Goal: Task Accomplishment & Management: Use online tool/utility

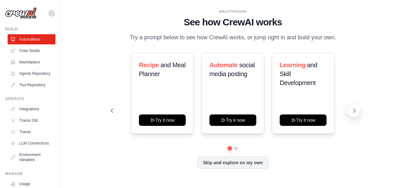
click at [355, 110] on icon at bounding box center [354, 110] width 2 height 4
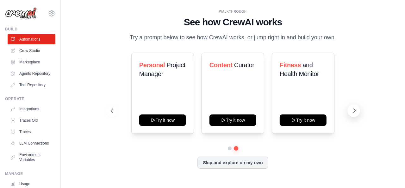
click at [355, 110] on icon at bounding box center [354, 110] width 2 height 4
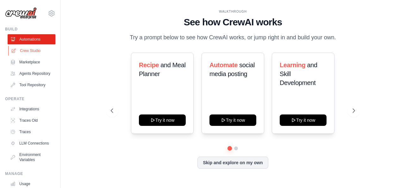
click at [38, 49] on link "Crew Studio" at bounding box center [32, 51] width 48 height 10
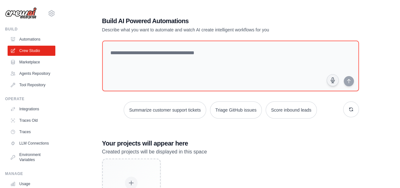
scroll to position [50, 0]
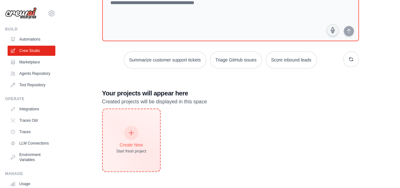
click at [149, 160] on div "Create New Start fresh project" at bounding box center [131, 140] width 57 height 62
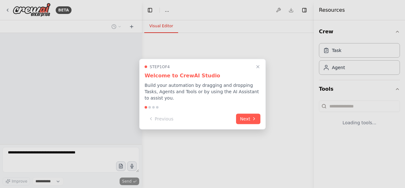
select select "****"
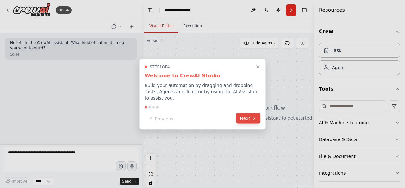
click at [250, 115] on button "Next" at bounding box center [248, 118] width 24 height 10
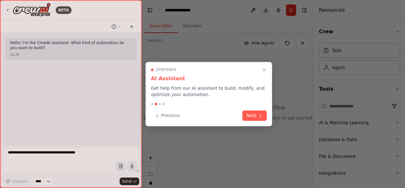
click at [250, 115] on button "Next" at bounding box center [254, 115] width 24 height 10
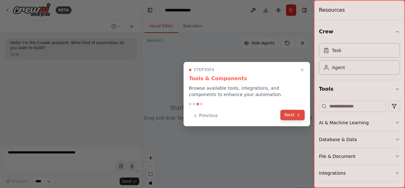
click at [299, 116] on icon at bounding box center [298, 114] width 5 height 5
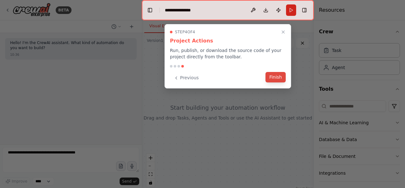
click at [274, 77] on button "Finish" at bounding box center [275, 77] width 20 height 10
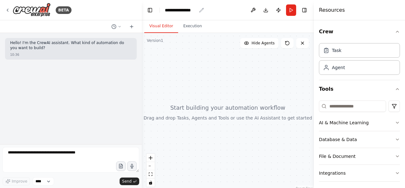
click at [180, 10] on div "**********" at bounding box center [181, 10] width 32 height 6
click at [180, 10] on div "**********" at bounding box center [188, 10] width 47 height 6
click at [80, 87] on div "Hello! I'm the CrewAI assistant. What kind of automation do you want to build? …" at bounding box center [71, 88] width 142 height 111
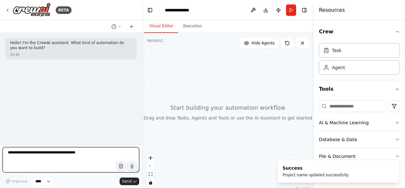
click at [53, 154] on textarea at bounding box center [71, 159] width 137 height 25
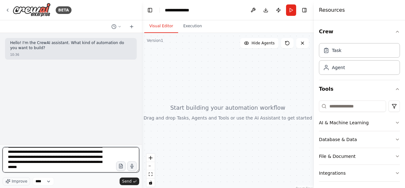
scroll to position [28, 0]
click at [66, 164] on textarea "**********" at bounding box center [71, 159] width 137 height 25
click at [22, 169] on textarea "**********" at bounding box center [71, 159] width 137 height 25
type textarea "**********"
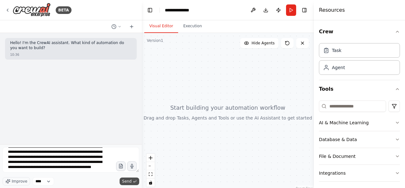
click at [127, 179] on span "Send" at bounding box center [126, 180] width 9 height 5
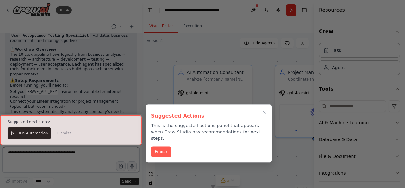
scroll to position [802, 0]
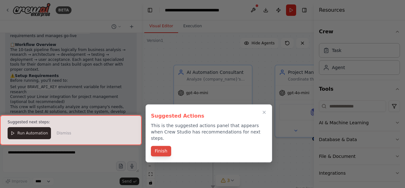
click at [163, 145] on button "Finish" at bounding box center [161, 150] width 20 height 10
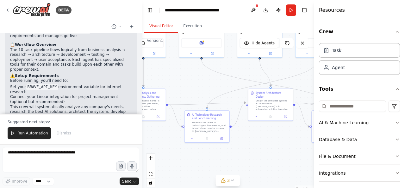
drag, startPoint x: 262, startPoint y: 155, endPoint x: 177, endPoint y: 78, distance: 114.2
click at [177, 78] on div ".deletable-edge-delete-btn { width: 20px; height: 20px; border: 0px solid #ffff…" at bounding box center [228, 112] width 172 height 158
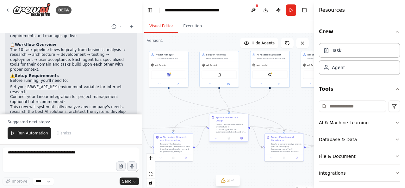
drag, startPoint x: 266, startPoint y: 129, endPoint x: 242, endPoint y: 125, distance: 24.1
click at [233, 154] on div ".deletable-edge-delete-btn { width: 20px; height: 20px; border: 0px solid #ffff…" at bounding box center [228, 112] width 172 height 158
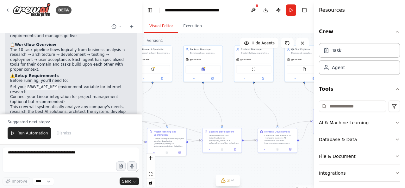
drag, startPoint x: 285, startPoint y: 105, endPoint x: 175, endPoint y: 101, distance: 109.5
click at [175, 101] on div ".deletable-edge-delete-btn { width: 20px; height: 20px; border: 0px solid #ffff…" at bounding box center [228, 112] width 172 height 158
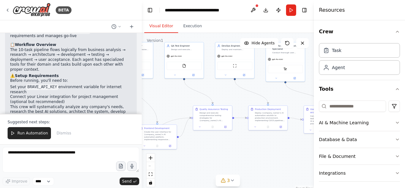
drag, startPoint x: 289, startPoint y: 103, endPoint x: 169, endPoint y: 99, distance: 120.2
click at [169, 99] on div ".deletable-edge-delete-btn { width: 20px; height: 20px; border: 0px solid #ffff…" at bounding box center [228, 112] width 172 height 158
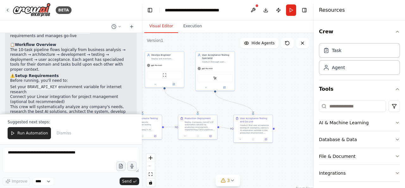
drag, startPoint x: 287, startPoint y: 98, endPoint x: 307, endPoint y: 106, distance: 22.0
click at [307, 106] on div ".deletable-edge-delete-btn { width: 20px; height: 20px; border: 0px solid #ffff…" at bounding box center [228, 112] width 172 height 158
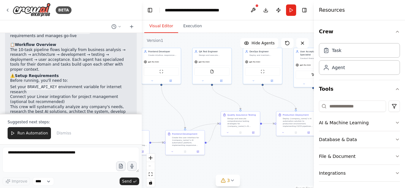
drag, startPoint x: 198, startPoint y: 113, endPoint x: 293, endPoint y: 105, distance: 95.2
click at [293, 105] on div ".deletable-edge-delete-btn { width: 20px; height: 20px; border: 0px solid #ffff…" at bounding box center [228, 112] width 172 height 158
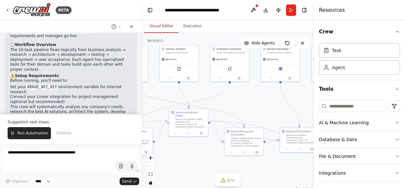
drag, startPoint x: 187, startPoint y: 101, endPoint x: 300, endPoint y: 108, distance: 113.5
click at [300, 108] on div ".deletable-edge-delete-btn { width: 20px; height: 20px; border: 0px solid #ffff…" at bounding box center [228, 112] width 172 height 158
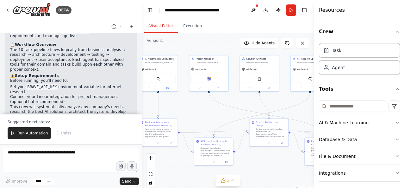
drag, startPoint x: 174, startPoint y: 108, endPoint x: 214, endPoint y: 115, distance: 40.8
click at [214, 115] on div ".deletable-edge-delete-btn { width: 20px; height: 20px; border: 0px solid #ffff…" at bounding box center [228, 112] width 172 height 158
click at [395, 33] on icon "button" at bounding box center [397, 31] width 5 height 5
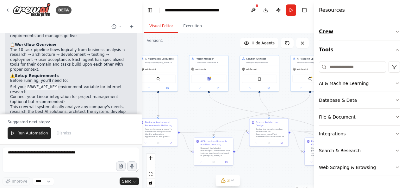
click at [396, 33] on icon "button" at bounding box center [397, 31] width 5 height 5
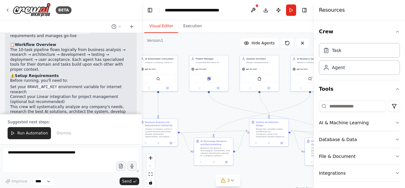
click at [326, 10] on h4 "Resources" at bounding box center [332, 10] width 26 height 8
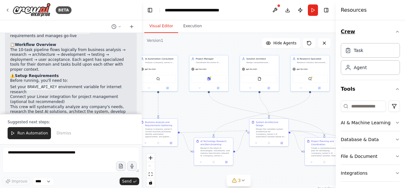
drag, startPoint x: 314, startPoint y: 25, endPoint x: 393, endPoint y: 30, distance: 79.2
click at [393, 30] on div "Resources Crew Task Agent Tools AI & Machine Learning Database & Data File & Do…" at bounding box center [370, 94] width 69 height 188
click at [66, 141] on p "Would you like to test this automation with a specific company example, or woul…" at bounding box center [70, 148] width 121 height 15
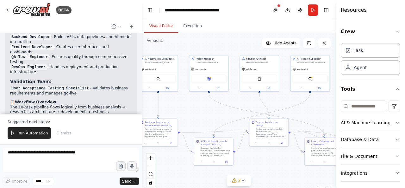
scroll to position [739, 0]
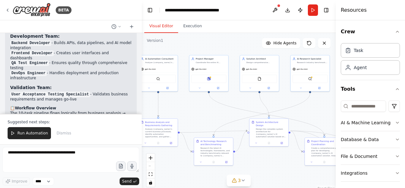
click at [48, 147] on code "BRAVE_API_KEY" at bounding box center [42, 150] width 32 height 6
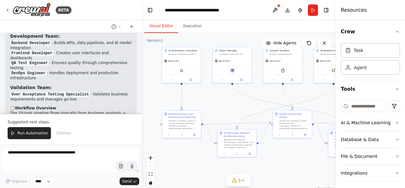
drag, startPoint x: 186, startPoint y: 105, endPoint x: 209, endPoint y: 96, distance: 24.8
click at [209, 96] on div ".deletable-edge-delete-btn { width: 20px; height: 20px; border: 0px solid #ffff…" at bounding box center [239, 112] width 194 height 158
click at [175, 62] on div "gpt-4o-mini" at bounding box center [181, 60] width 39 height 7
click at [183, 52] on div "AI Automation Consultant Analyze {company_name}'s business processes, identify …" at bounding box center [183, 51] width 31 height 6
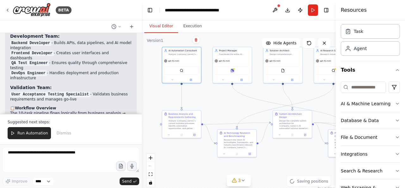
scroll to position [36, 0]
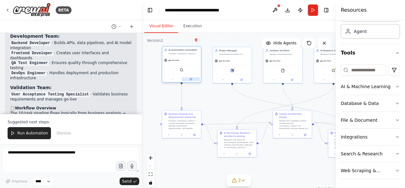
click at [193, 79] on button at bounding box center [191, 79] width 18 height 4
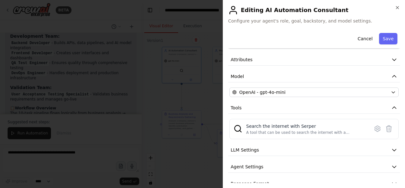
scroll to position [32, 0]
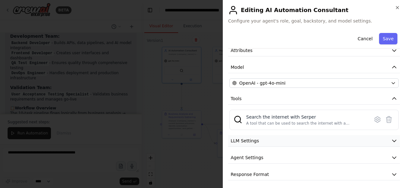
click at [273, 137] on button "LLM Settings" at bounding box center [314, 141] width 172 height 12
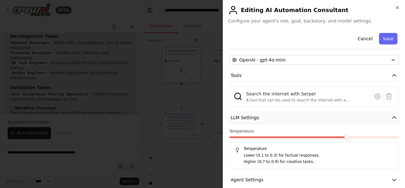
scroll to position [78, 0]
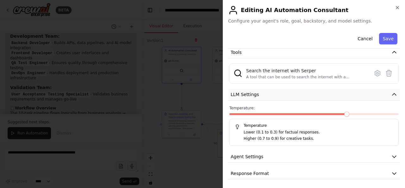
click at [283, 98] on button "LLM Settings" at bounding box center [314, 95] width 172 height 12
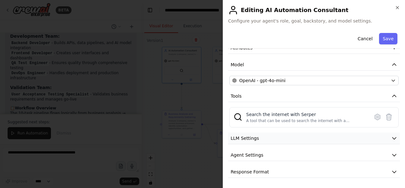
scroll to position [33, 0]
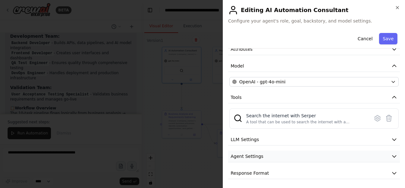
click at [280, 158] on button "Agent Settings" at bounding box center [314, 156] width 172 height 12
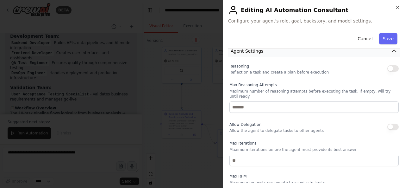
scroll to position [44, 0]
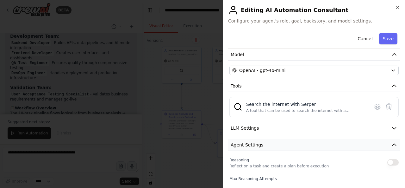
click at [275, 143] on button "Agent Settings" at bounding box center [314, 145] width 172 height 12
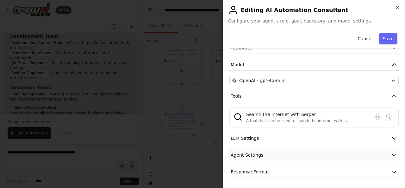
scroll to position [33, 0]
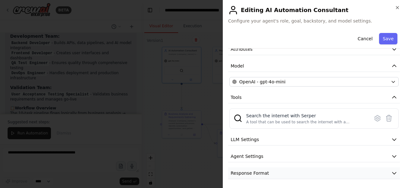
click at [286, 175] on button "Response Format" at bounding box center [314, 173] width 172 height 12
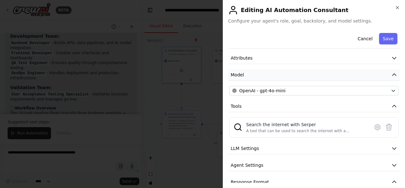
scroll to position [0, 0]
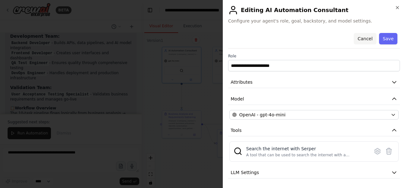
click at [368, 40] on button "Cancel" at bounding box center [365, 38] width 22 height 11
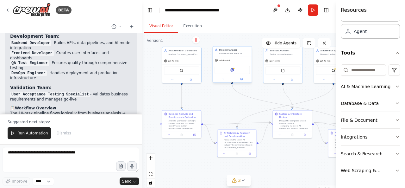
click at [237, 71] on div "Linear" at bounding box center [231, 70] width 35 height 8
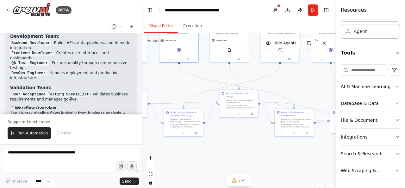
drag, startPoint x: 269, startPoint y: 96, endPoint x: 216, endPoint y: 76, distance: 57.3
click at [216, 76] on div ".deletable-edge-delete-btn { width: 20px; height: 20px; border: 0px solid #ffff…" at bounding box center [239, 112] width 194 height 158
click at [151, 167] on div "React Flow controls" at bounding box center [150, 169] width 8 height 33
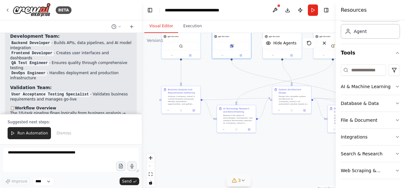
drag, startPoint x: 193, startPoint y: 160, endPoint x: 243, endPoint y: 177, distance: 53.1
click at [245, 158] on div ".deletable-edge-delete-btn { width: 20px; height: 20px; border: 0px solid #ffff…" at bounding box center [239, 112] width 194 height 158
click at [243, 177] on button "3" at bounding box center [238, 180] width 24 height 12
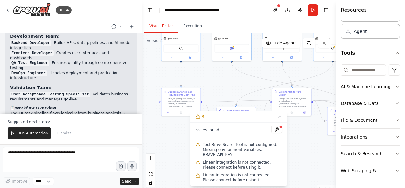
click at [220, 148] on span "Tool BraveSearchTool is not configured. Missing environment variables: BRAVE_AP…" at bounding box center [242, 149] width 79 height 15
click at [268, 152] on span "Tool BraveSearchTool is not configured. Missing environment variables: BRAVE_AP…" at bounding box center [242, 149] width 79 height 15
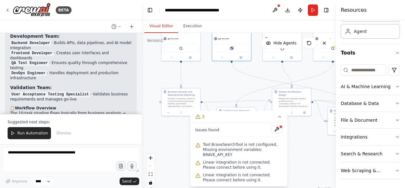
click at [280, 128] on div at bounding box center [281, 127] width 4 height 4
click at [279, 133] on button at bounding box center [276, 129] width 11 height 8
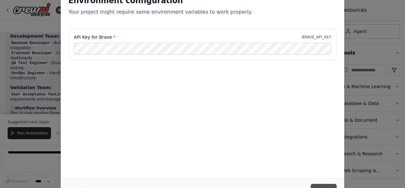
click at [329, 185] on button "Save" at bounding box center [324, 188] width 26 height 11
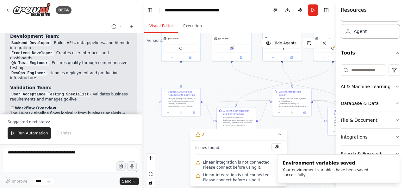
click at [233, 163] on span "Linear integration is not connected. Please connect before using it." at bounding box center [242, 164] width 79 height 10
click at [394, 162] on icon "Notifications (F8)" at bounding box center [394, 159] width 5 height 5
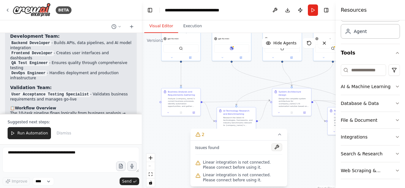
click at [275, 147] on button at bounding box center [276, 147] width 11 height 8
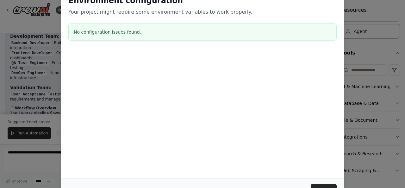
click at [120, 9] on p "Your project might require some environment variables to work properly." at bounding box center [202, 12] width 268 height 8
click at [182, 70] on div at bounding box center [202, 82] width 283 height 63
click at [325, 184] on button "Save" at bounding box center [324, 188] width 26 height 11
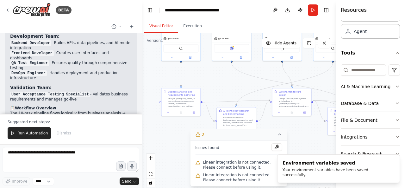
click at [280, 136] on icon at bounding box center [279, 134] width 5 height 5
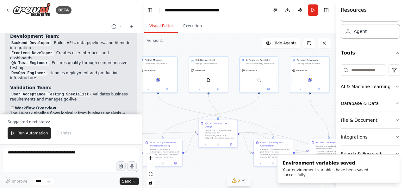
drag, startPoint x: 290, startPoint y: 131, endPoint x: 214, endPoint y: 164, distance: 83.3
click at [213, 165] on div ".deletable-edge-delete-btn { width: 20px; height: 20px; border: 0px solid #ffff…" at bounding box center [239, 112] width 194 height 158
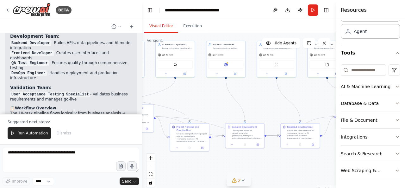
drag, startPoint x: 297, startPoint y: 124, endPoint x: 216, endPoint y: 105, distance: 82.8
click at [216, 105] on div ".deletable-edge-delete-btn { width: 20px; height: 20px; border: 0px solid #ffff…" at bounding box center [239, 112] width 194 height 158
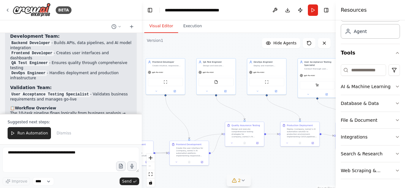
drag, startPoint x: 285, startPoint y: 108, endPoint x: 174, endPoint y: 125, distance: 112.1
click at [174, 125] on div ".deletable-edge-delete-btn { width: 20px; height: 20px; border: 0px solid #ffff…" at bounding box center [239, 112] width 194 height 158
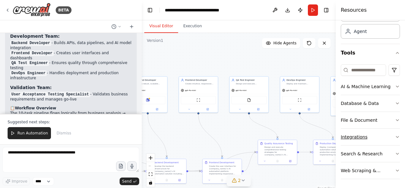
drag, startPoint x: 273, startPoint y: 114, endPoint x: 344, endPoint y: 131, distance: 72.7
click at [344, 131] on div "BETA Hello! I'm the CrewAI assistant. What kind of automation do you want to bu…" at bounding box center [202, 94] width 405 height 188
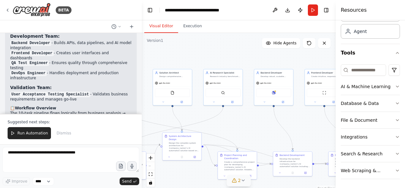
drag, startPoint x: 212, startPoint y: 124, endPoint x: 299, endPoint y: 118, distance: 87.5
click at [299, 118] on div ".deletable-edge-delete-btn { width: 20px; height: 20px; border: 0px solid #ffff…" at bounding box center [239, 112] width 194 height 158
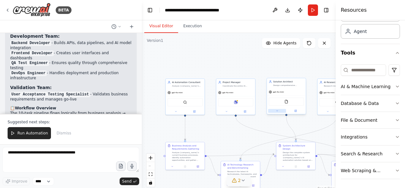
drag, startPoint x: 236, startPoint y: 123, endPoint x: 278, endPoint y: 111, distance: 43.4
click at [354, 133] on div "BETA Hello! I'm the CrewAI assistant. What kind of automation do you want to bu…" at bounding box center [202, 94] width 405 height 188
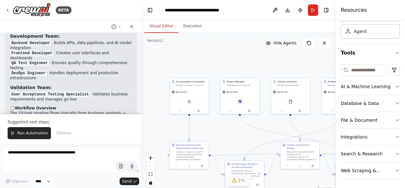
click at [287, 46] on button "Hide Agents" at bounding box center [281, 43] width 38 height 10
click at [287, 46] on button "Show Agents" at bounding box center [280, 43] width 40 height 10
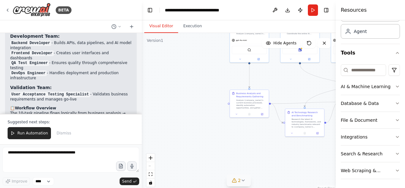
drag, startPoint x: 227, startPoint y: 136, endPoint x: 285, endPoint y: 86, distance: 76.4
click at [285, 86] on div ".deletable-edge-delete-btn { width: 20px; height: 20px; border: 0px solid #ffff…" at bounding box center [239, 112] width 194 height 158
click at [241, 102] on div "Analyze {company_name}'s current business processes, identify automation opport…" at bounding box center [251, 103] width 31 height 10
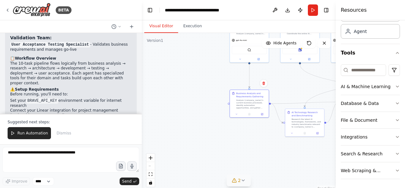
scroll to position [802, 0]
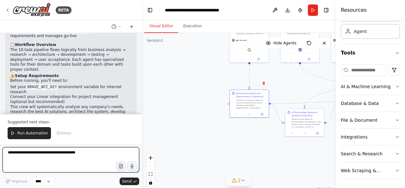
click at [43, 155] on textarea at bounding box center [71, 159] width 137 height 25
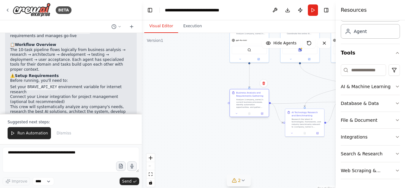
click at [256, 99] on div "Analyze {company_name}'s current business processes, identify automation opport…" at bounding box center [251, 103] width 31 height 10
click at [249, 96] on div "Business Analysis and Requirements Gathering" at bounding box center [251, 94] width 31 height 6
click at [240, 58] on icon at bounding box center [239, 58] width 1 height 1
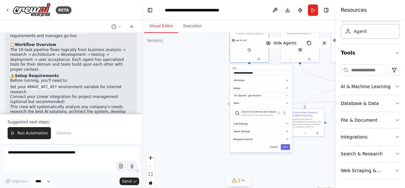
click at [214, 69] on div ".deletable-edge-delete-btn { width: 20px; height: 20px; border: 0px solid #ffff…" at bounding box center [239, 112] width 194 height 158
click at [277, 147] on button "Cancel" at bounding box center [273, 147] width 11 height 6
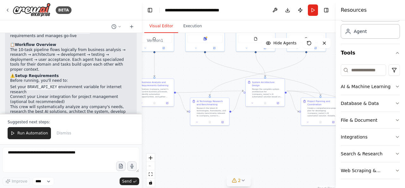
drag, startPoint x: 278, startPoint y: 150, endPoint x: 190, endPoint y: 139, distance: 88.6
click at [190, 139] on div ".deletable-edge-delete-btn { width: 20px; height: 20px; border: 0px solid #ffff…" at bounding box center [239, 112] width 194 height 158
click at [207, 112] on div "Research the latest AI technologies, frameworks, and industry benchmarks releva…" at bounding box center [211, 111] width 31 height 10
click at [207, 112] on div "Research the latest AI technologies, frameworks, and industry benchmarks releva…" at bounding box center [213, 111] width 31 height 10
click at [209, 104] on div "AI Technology Research and Benchmarking" at bounding box center [213, 102] width 31 height 6
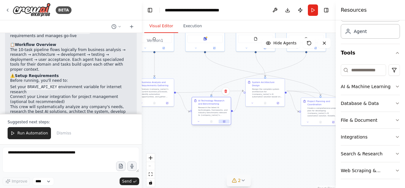
click at [226, 122] on button at bounding box center [224, 121] width 11 height 4
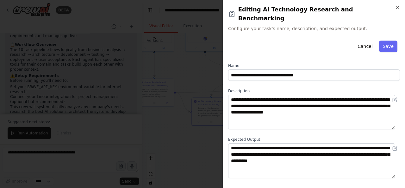
scroll to position [0, 0]
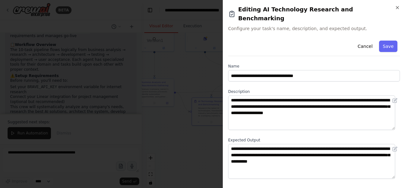
drag, startPoint x: 367, startPoint y: 36, endPoint x: 359, endPoint y: 33, distance: 8.8
click at [367, 40] on button "Cancel" at bounding box center [365, 45] width 22 height 11
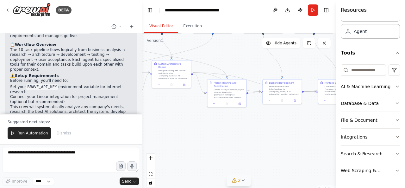
drag, startPoint x: 269, startPoint y: 122, endPoint x: 176, endPoint y: 103, distance: 95.4
click at [176, 103] on div ".deletable-edge-delete-btn { width: 20px; height: 20px; border: 0px solid #ffff…" at bounding box center [239, 112] width 194 height 158
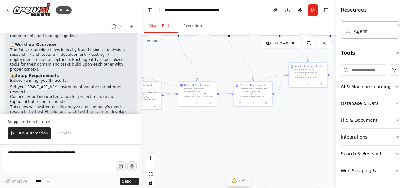
drag, startPoint x: 280, startPoint y: 134, endPoint x: 331, endPoint y: 142, distance: 51.2
click at [334, 142] on div "BETA Hello! I'm the CrewAI assistant. What kind of automation do you want to bu…" at bounding box center [202, 94] width 405 height 188
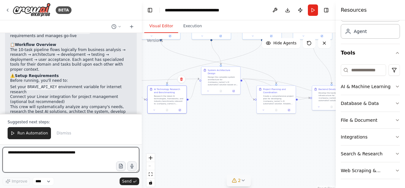
click at [31, 154] on textarea at bounding box center [71, 159] width 137 height 25
type textarea "**********"
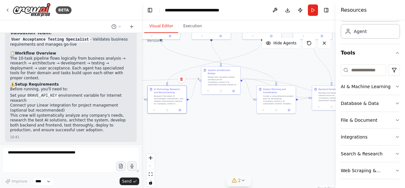
scroll to position [810, 0]
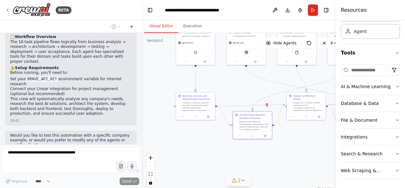
drag, startPoint x: 176, startPoint y: 135, endPoint x: 260, endPoint y: 158, distance: 87.7
click at [265, 162] on div ".deletable-edge-delete-btn { width: 20px; height: 20px; border: 0px solid #ffff…" at bounding box center [239, 112] width 194 height 158
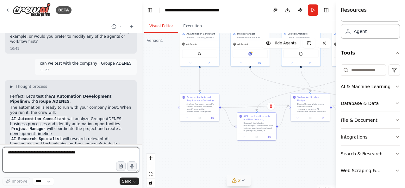
scroll to position [945, 0]
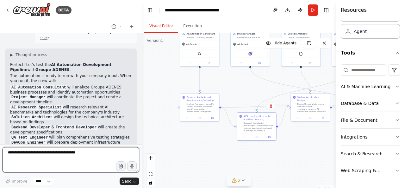
click at [72, 156] on textarea at bounding box center [71, 159] width 137 height 25
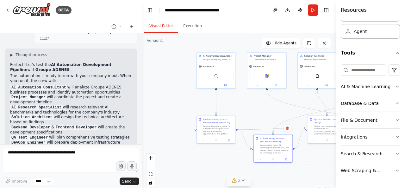
drag, startPoint x: 165, startPoint y: 92, endPoint x: 182, endPoint y: 114, distance: 27.6
click at [182, 114] on div ".deletable-edge-delete-btn { width: 20px; height: 20px; border: 0px solid #ffff…" at bounding box center [239, 112] width 194 height 158
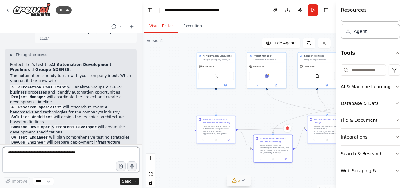
click at [49, 156] on textarea at bounding box center [71, 159] width 137 height 25
type textarea "**********"
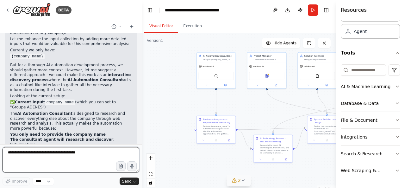
scroll to position [1254, 0]
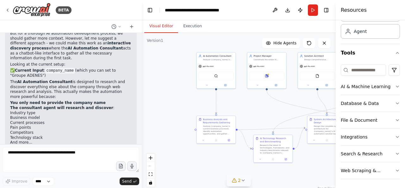
click at [76, 166] on code "company_name" at bounding box center [73, 169] width 30 height 6
click at [51, 182] on select "****" at bounding box center [44, 181] width 22 height 8
click at [161, 122] on div ".deletable-edge-delete-btn { width: 20px; height: 20px; border: 0px solid #ffff…" at bounding box center [239, 112] width 194 height 158
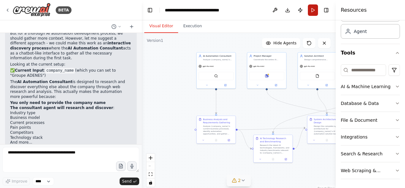
click at [314, 9] on button "Run" at bounding box center [313, 9] width 10 height 11
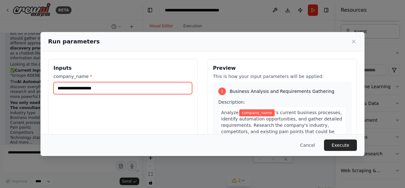
click at [87, 88] on input "company_name *" at bounding box center [122, 88] width 139 height 12
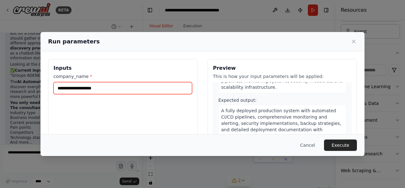
scroll to position [873, 0]
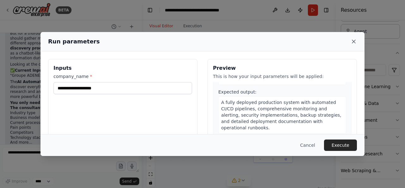
click at [353, 41] on icon at bounding box center [353, 41] width 3 height 3
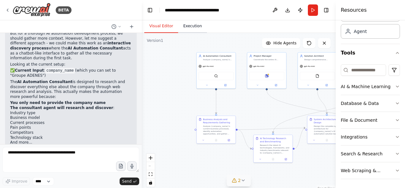
click at [192, 28] on button "Execution" at bounding box center [192, 26] width 29 height 13
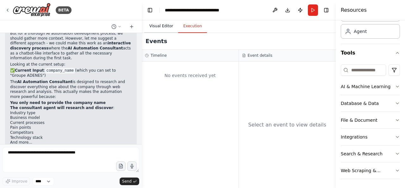
click at [156, 25] on button "Visual Editor" at bounding box center [161, 26] width 34 height 13
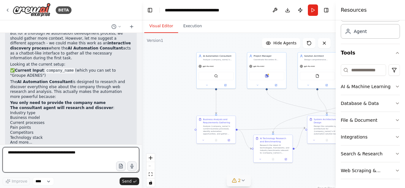
click at [58, 153] on textarea at bounding box center [71, 159] width 137 height 25
click at [110, 154] on textarea "**********" at bounding box center [71, 159] width 137 height 25
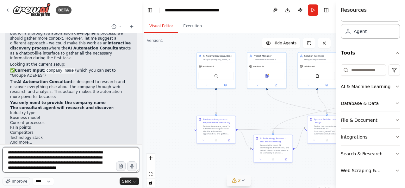
scroll to position [3, 0]
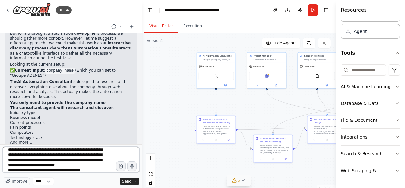
click at [53, 171] on textarea "**********" at bounding box center [71, 159] width 137 height 25
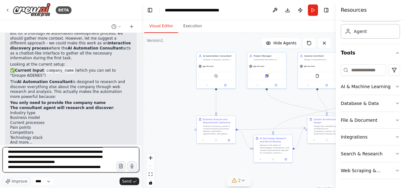
scroll to position [10, 0]
click at [53, 171] on textarea "**********" at bounding box center [71, 159] width 137 height 25
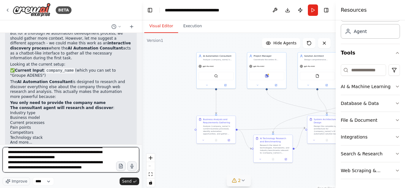
scroll to position [13, 0]
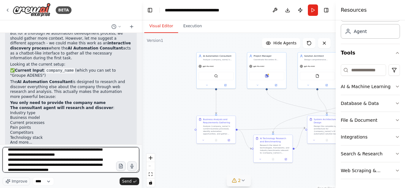
type textarea "**********"
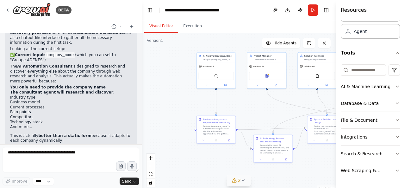
scroll to position [1317, 0]
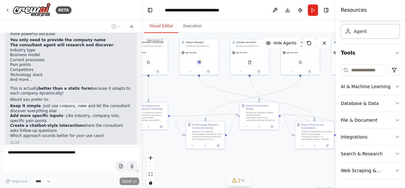
drag, startPoint x: 267, startPoint y: 115, endPoint x: 198, endPoint y: 102, distance: 69.9
click at [198, 101] on div ".deletable-edge-delete-btn { width: 20px; height: 20px; border: 0px solid #ffff…" at bounding box center [239, 112] width 194 height 158
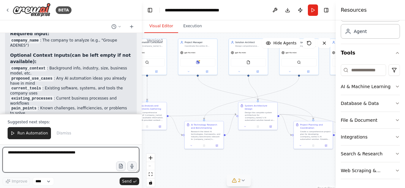
scroll to position [1609, 0]
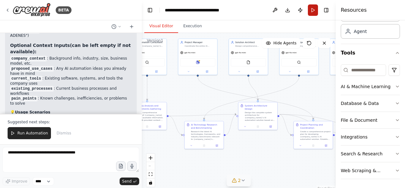
click at [312, 13] on button "Run" at bounding box center [313, 9] width 10 height 11
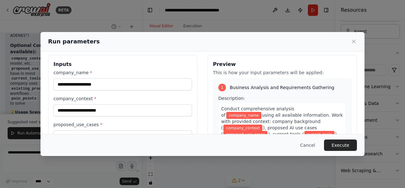
scroll to position [0, 0]
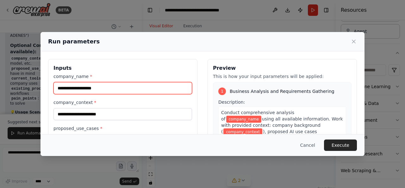
click at [139, 85] on input "company_name *" at bounding box center [122, 88] width 139 height 12
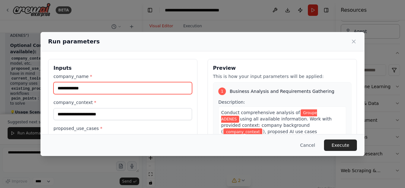
type input "**********"
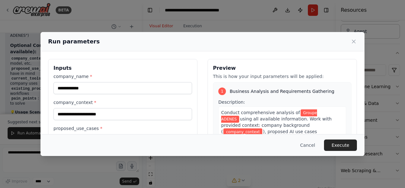
click at [196, 68] on div "**********" at bounding box center [202, 144] width 309 height 170
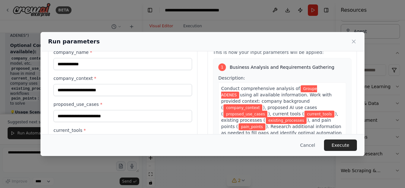
scroll to position [32, 0]
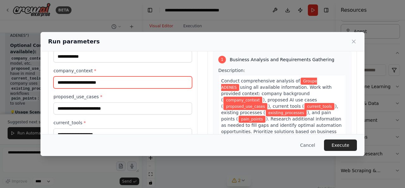
click at [141, 85] on input "company_context *" at bounding box center [122, 82] width 139 height 12
type input "**********"
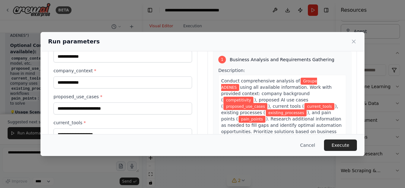
click at [201, 73] on div "**********" at bounding box center [202, 112] width 309 height 170
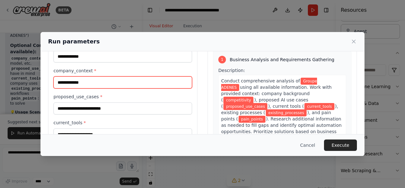
click at [70, 81] on input "**********" at bounding box center [122, 82] width 139 height 12
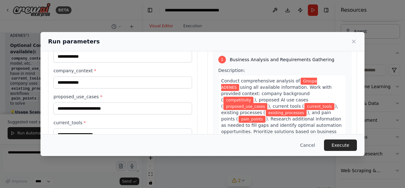
click at [199, 89] on div "**********" at bounding box center [202, 112] width 309 height 170
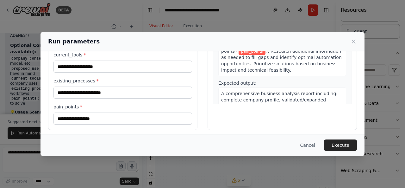
scroll to position [101, 0]
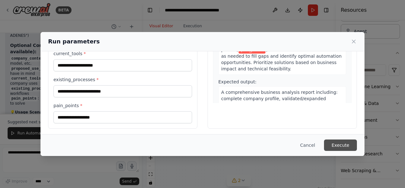
click at [341, 146] on button "Execute" at bounding box center [340, 144] width 33 height 11
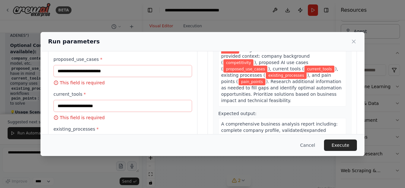
scroll to position [0, 0]
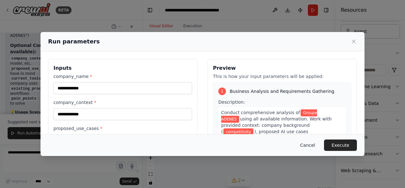
click at [311, 144] on button "Cancel" at bounding box center [307, 144] width 25 height 11
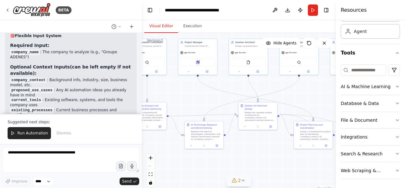
scroll to position [1578, 0]
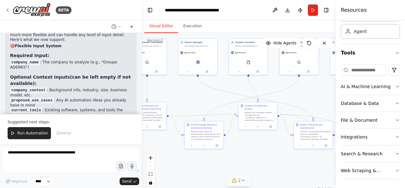
drag, startPoint x: 314, startPoint y: 12, endPoint x: 309, endPoint y: 16, distance: 6.7
click at [314, 12] on button "Run" at bounding box center [313, 9] width 10 height 11
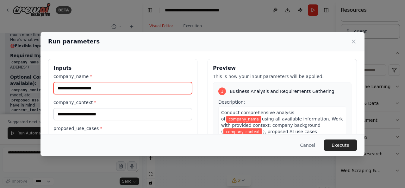
click at [94, 86] on input "company_name *" at bounding box center [122, 88] width 139 height 12
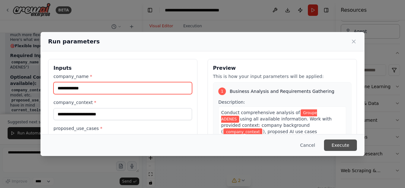
type input "**********"
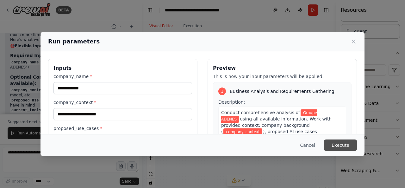
click at [343, 148] on button "Execute" at bounding box center [340, 144] width 33 height 11
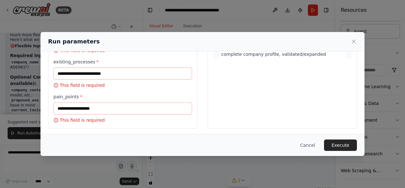
scroll to position [145, 0]
drag, startPoint x: 311, startPoint y: 146, endPoint x: 304, endPoint y: 144, distance: 7.3
click at [311, 146] on button "Cancel" at bounding box center [307, 144] width 25 height 11
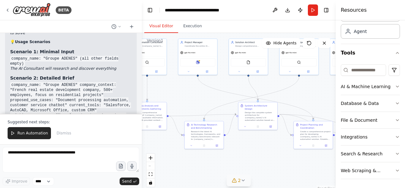
scroll to position [1704, 0]
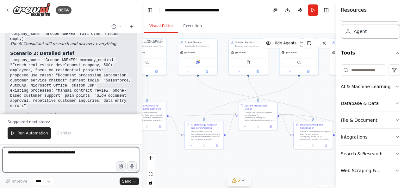
click at [60, 157] on textarea at bounding box center [71, 159] width 137 height 25
type textarea "**********"
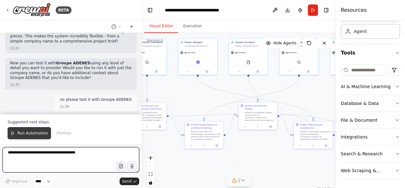
scroll to position [1820, 0]
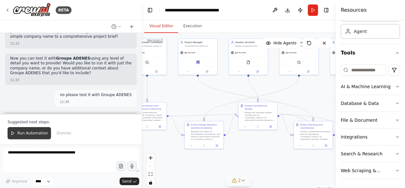
click at [36, 135] on span "Run Automation" at bounding box center [32, 132] width 31 height 5
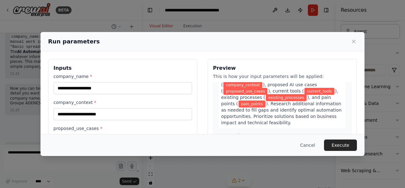
scroll to position [0, 0]
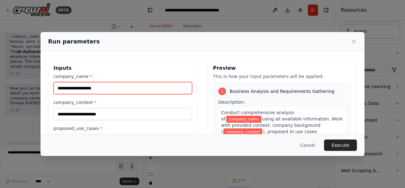
click at [146, 84] on input "company_name *" at bounding box center [122, 88] width 139 height 12
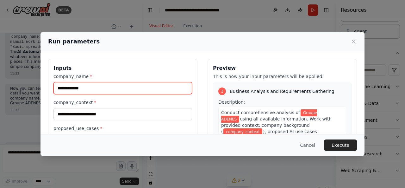
type input "**********"
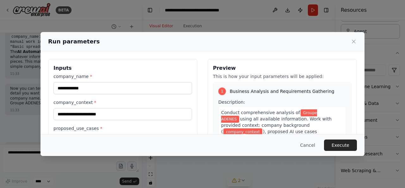
click at [187, 70] on h3 "Inputs" at bounding box center [122, 68] width 139 height 8
click at [346, 143] on button "Execute" at bounding box center [340, 144] width 33 height 11
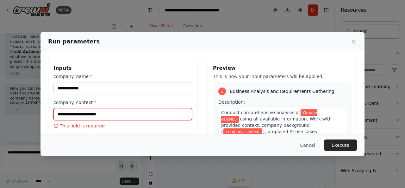
click at [179, 117] on input "company_context *" at bounding box center [122, 114] width 139 height 12
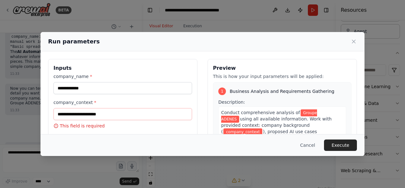
click at [218, 114] on div "Conduct comprehensive analysis of Groupe ADENES using all available information…" at bounding box center [282, 140] width 128 height 69
click at [349, 146] on button "Execute" at bounding box center [340, 144] width 33 height 11
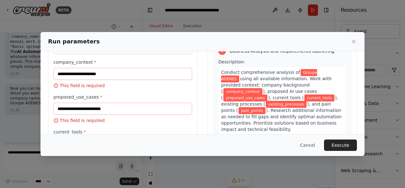
scroll to position [32, 0]
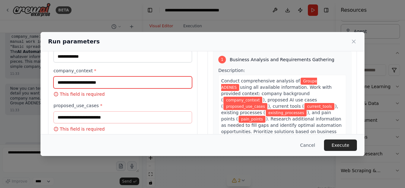
click at [98, 80] on input "company_context *" at bounding box center [122, 82] width 139 height 12
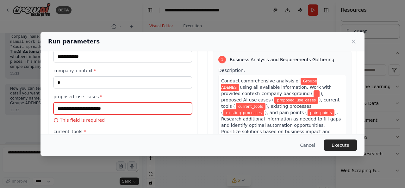
click at [97, 108] on input "proposed_use_cases *" at bounding box center [122, 108] width 139 height 12
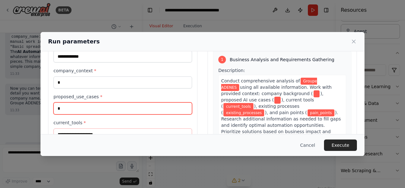
scroll to position [63, 0]
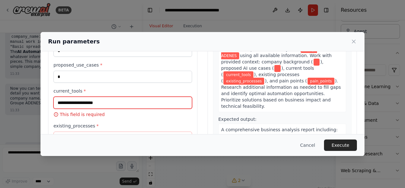
click at [106, 103] on input "current_tools *" at bounding box center [122, 102] width 139 height 12
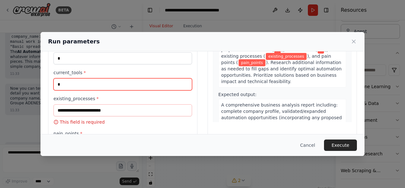
scroll to position [95, 0]
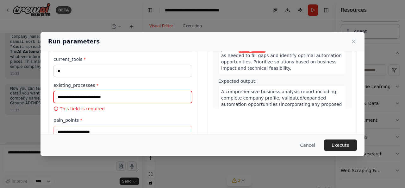
click at [114, 100] on input "existing_processes *" at bounding box center [122, 97] width 139 height 12
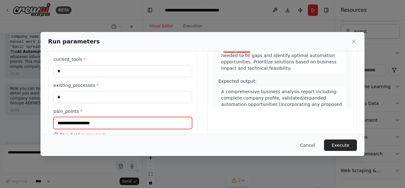
click at [101, 117] on input "pain_points *" at bounding box center [122, 123] width 139 height 12
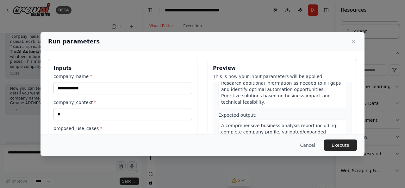
scroll to position [63, 0]
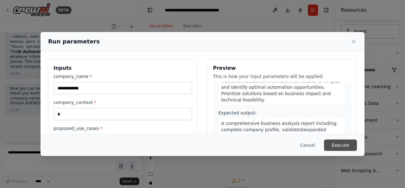
click at [347, 144] on button "Execute" at bounding box center [340, 144] width 33 height 11
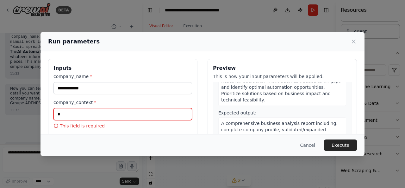
click at [105, 110] on input "company_context *" at bounding box center [122, 114] width 139 height 12
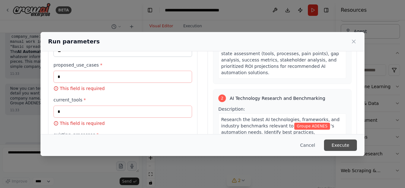
click at [349, 143] on button "Execute" at bounding box center [340, 144] width 33 height 11
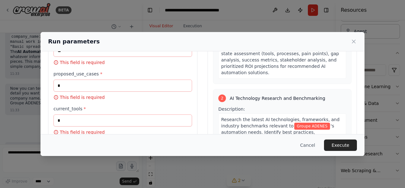
click at [244, 94] on div "2 AI Technology Research and Benchmarking" at bounding box center [282, 98] width 128 height 8
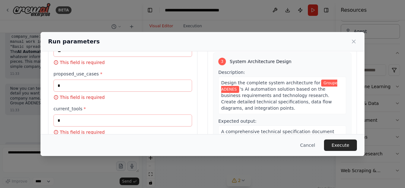
scroll to position [253, 0]
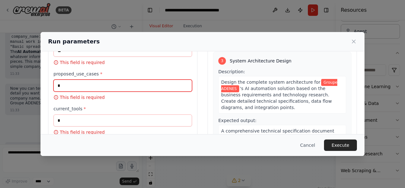
click at [115, 86] on input "proposed_use_cases *" at bounding box center [122, 85] width 139 height 12
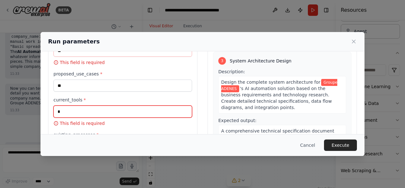
click at [108, 111] on input "current_tools *" at bounding box center [122, 111] width 139 height 12
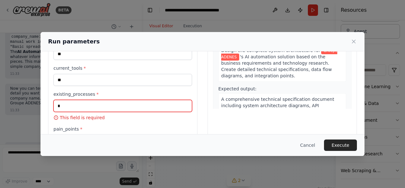
click at [123, 104] on input "existing_processes *" at bounding box center [122, 106] width 139 height 12
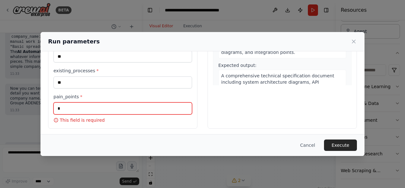
click at [127, 102] on input "pain_points *" at bounding box center [122, 108] width 139 height 12
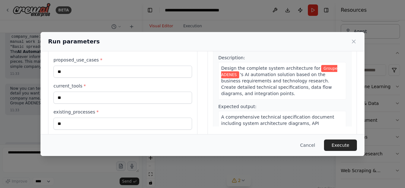
scroll to position [46, 0]
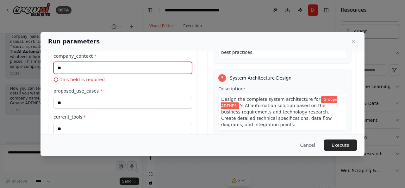
click at [143, 69] on input "company_context *" at bounding box center [122, 68] width 139 height 12
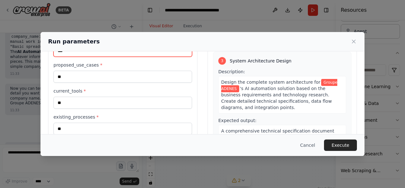
scroll to position [0, 0]
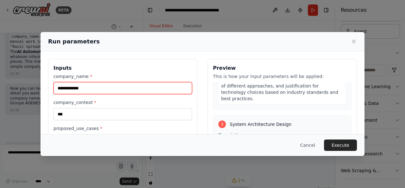
click at [113, 87] on input "**********" at bounding box center [122, 88] width 139 height 12
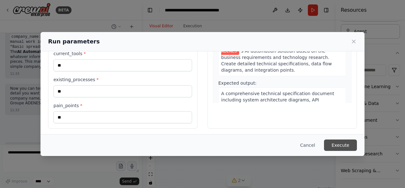
click at [347, 143] on button "Execute" at bounding box center [340, 144] width 33 height 11
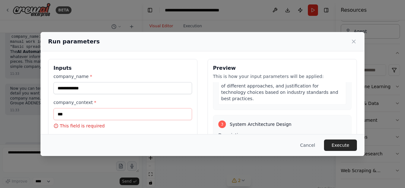
click at [355, 42] on icon at bounding box center [353, 41] width 6 height 6
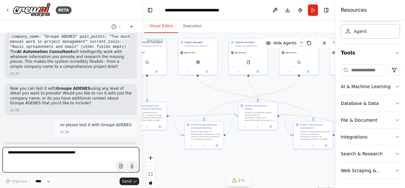
click at [78, 151] on textarea at bounding box center [71, 159] width 137 height 25
type textarea "**********"
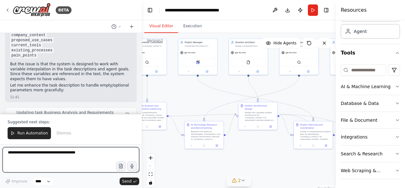
scroll to position [2079, 0]
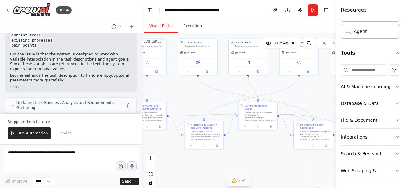
click at [313, 13] on button "Run" at bounding box center [313, 9] width 10 height 11
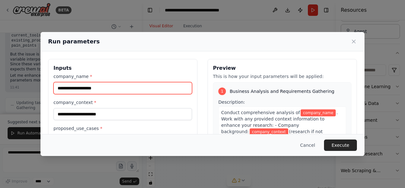
click at [90, 89] on input "company_name *" at bounding box center [122, 88] width 139 height 12
type input "**********"
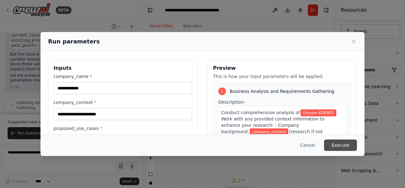
click at [344, 147] on button "Execute" at bounding box center [340, 144] width 33 height 11
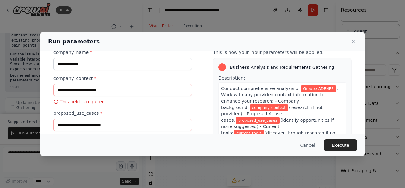
scroll to position [32, 0]
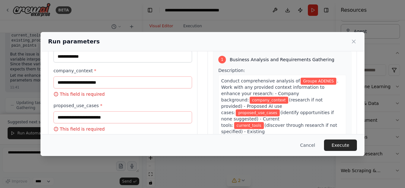
click at [357, 40] on div "Run parameters" at bounding box center [202, 41] width 324 height 19
click at [353, 42] on icon at bounding box center [353, 41] width 6 height 6
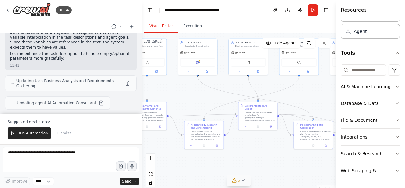
scroll to position [2111, 0]
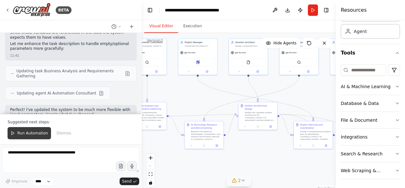
click at [34, 137] on button "Run Automation" at bounding box center [29, 133] width 43 height 12
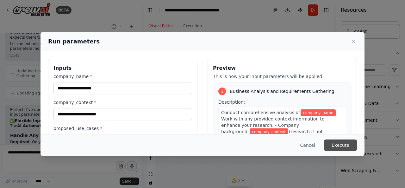
click at [346, 145] on button "Execute" at bounding box center [340, 144] width 33 height 11
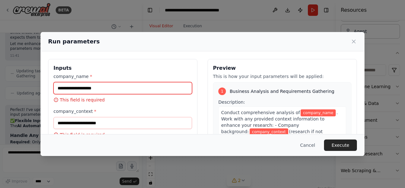
click at [132, 87] on input "company_name *" at bounding box center [122, 88] width 139 height 12
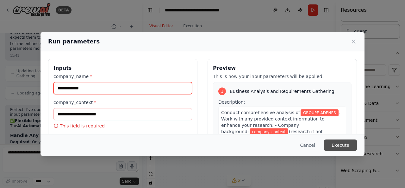
type input "**********"
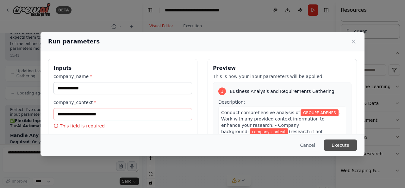
click at [342, 144] on button "Execute" at bounding box center [340, 144] width 33 height 11
click at [354, 42] on icon at bounding box center [353, 41] width 3 height 3
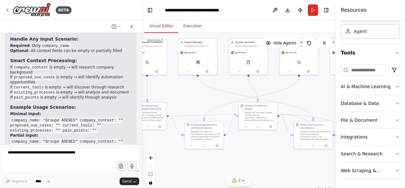
scroll to position [2207, 0]
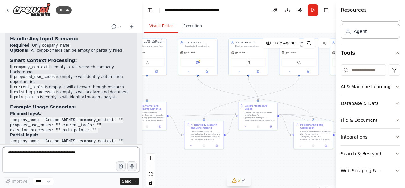
click at [54, 157] on textarea at bounding box center [71, 159] width 137 height 25
type textarea "**********"
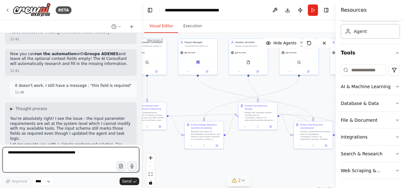
scroll to position [2393, 0]
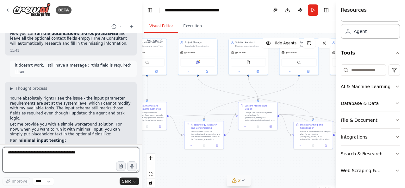
click at [44, 150] on textarea at bounding box center [71, 159] width 137 height 25
type textarea "**"
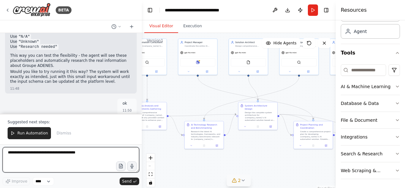
scroll to position [2551, 0]
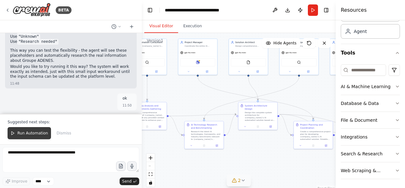
click at [36, 134] on span "Run Automation" at bounding box center [32, 132] width 31 height 5
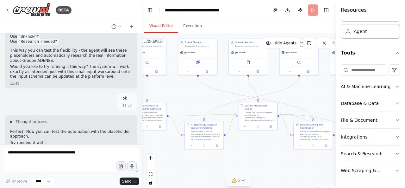
scroll to position [2521, 0]
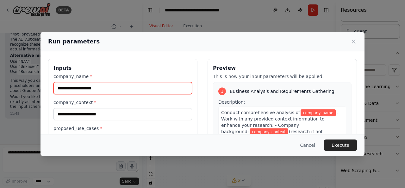
click at [161, 89] on input "company_name *" at bounding box center [122, 88] width 139 height 12
type input "**********"
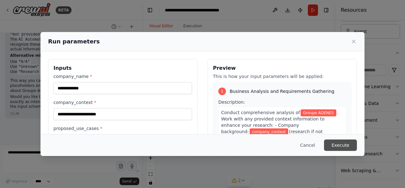
click at [346, 144] on button "Execute" at bounding box center [340, 144] width 33 height 11
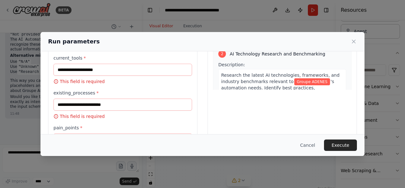
scroll to position [145, 0]
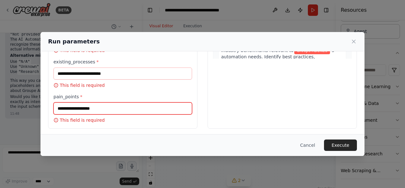
click at [127, 105] on input "pain_points *" at bounding box center [122, 108] width 139 height 12
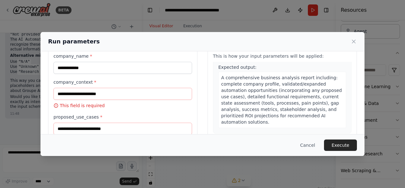
scroll to position [0, 0]
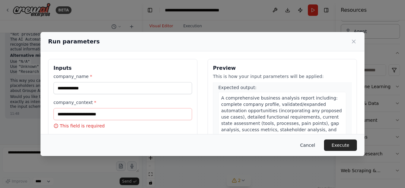
click at [306, 143] on button "Cancel" at bounding box center [307, 144] width 25 height 11
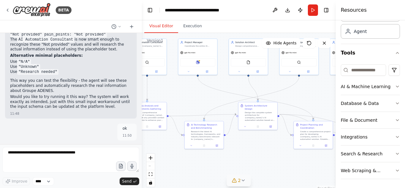
drag, startPoint x: 38, startPoint y: 76, endPoint x: 59, endPoint y: 76, distance: 21.2
click at [59, 181] on li "All other fields: "Not provided"" at bounding box center [70, 183] width 121 height 5
copy li "Not provided"
click at [312, 10] on button "Run" at bounding box center [313, 9] width 10 height 11
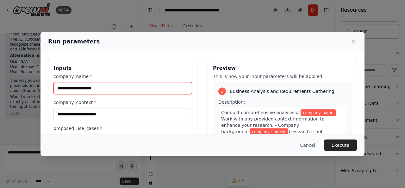
click at [120, 86] on input "company_name *" at bounding box center [122, 88] width 139 height 12
type input "**********"
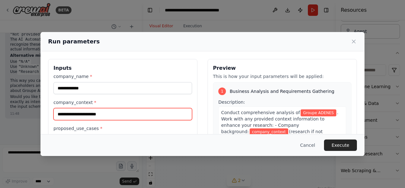
click at [105, 114] on input "company_context *" at bounding box center [122, 114] width 139 height 12
paste input "**********"
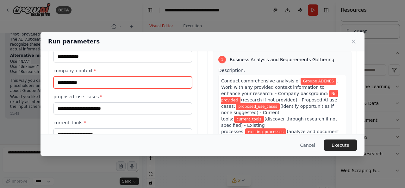
type input "**********"
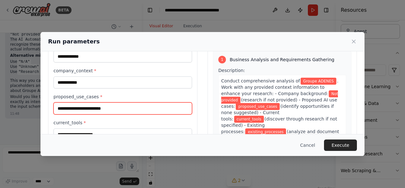
click at [106, 111] on input "proposed_use_cases *" at bounding box center [122, 108] width 139 height 12
paste input "**********"
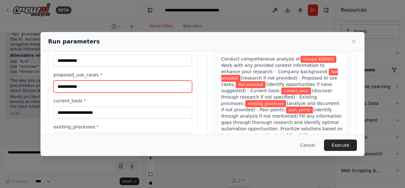
scroll to position [63, 0]
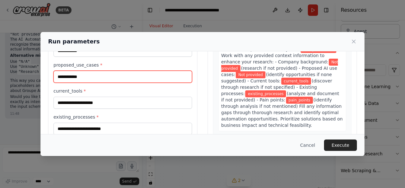
type input "**********"
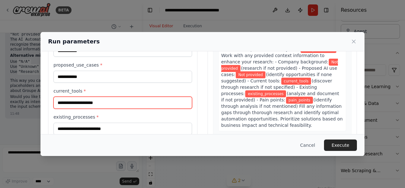
click at [107, 101] on input "current_tools *" at bounding box center [122, 102] width 139 height 12
paste input "**********"
type input "**********"
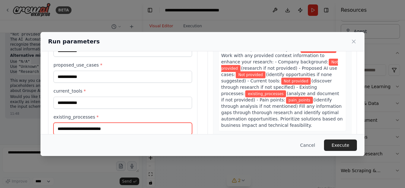
click at [97, 127] on input "existing_processes *" at bounding box center [122, 128] width 139 height 12
paste input "**********"
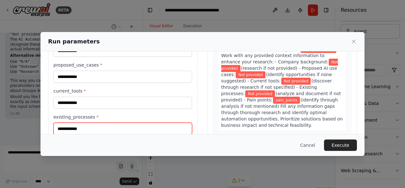
scroll to position [95, 0]
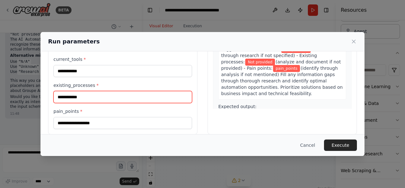
type input "**********"
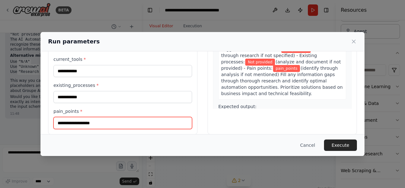
click at [102, 121] on input "pain_points *" at bounding box center [122, 123] width 139 height 12
paste input "**********"
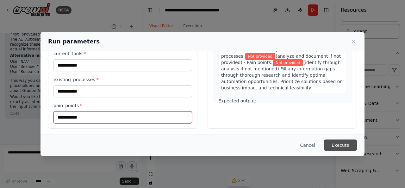
type input "**********"
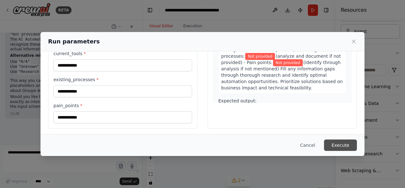
click at [342, 143] on button "Execute" at bounding box center [340, 144] width 33 height 11
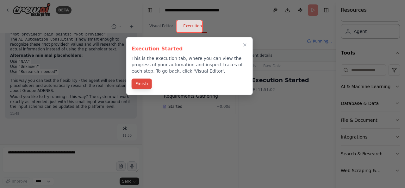
click at [140, 84] on button "Finish" at bounding box center [142, 83] width 20 height 10
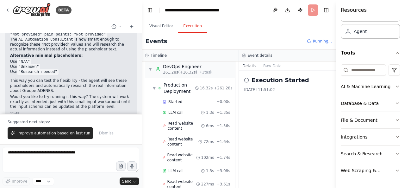
scroll to position [2551, 0]
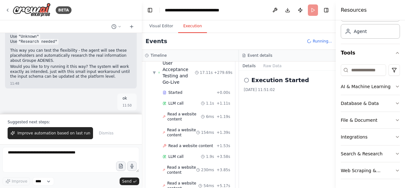
click at [282, 112] on div "Execution Started 22/09/2025 11:51:02" at bounding box center [287, 129] width 97 height 117
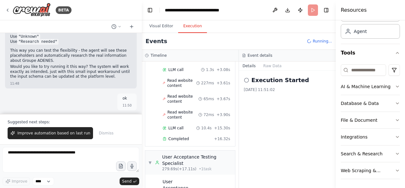
scroll to position [2512, 0]
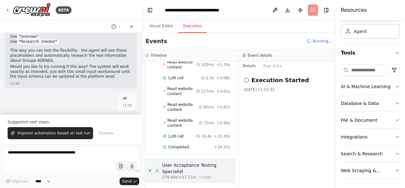
click at [149, 168] on span "▼" at bounding box center [149, 170] width 3 height 5
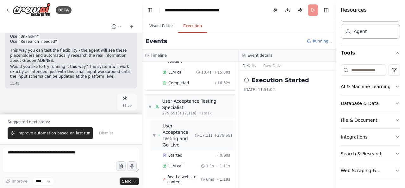
scroll to position [2638, 0]
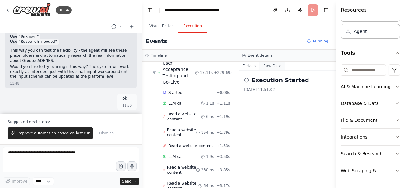
click at [270, 66] on button "Raw Data" at bounding box center [272, 65] width 26 height 9
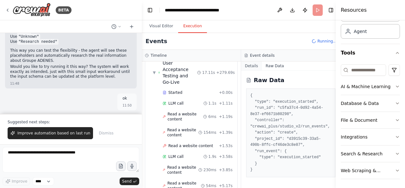
click at [248, 66] on button "Details" at bounding box center [251, 65] width 21 height 9
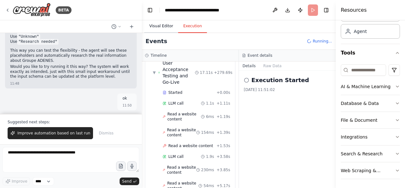
click at [152, 24] on button "Visual Editor" at bounding box center [161, 26] width 34 height 13
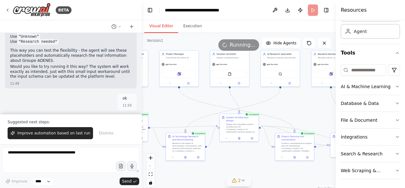
drag, startPoint x: 205, startPoint y: 97, endPoint x: 161, endPoint y: 94, distance: 44.1
click at [160, 95] on div ".deletable-edge-delete-btn { width: 20px; height: 20px; border: 0px solid #ffff…" at bounding box center [239, 112] width 194 height 158
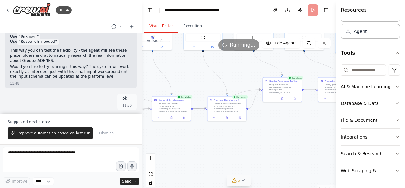
drag, startPoint x: 309, startPoint y: 164, endPoint x: 159, endPoint y: 147, distance: 151.4
click at [159, 147] on div ".deletable-edge-delete-btn { width: 20px; height: 20px; border: 0px solid #ffff…" at bounding box center [239, 112] width 194 height 158
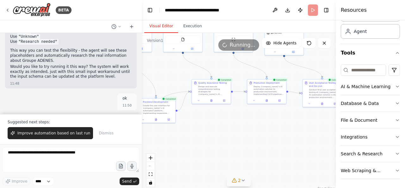
drag, startPoint x: 233, startPoint y: 128, endPoint x: 174, endPoint y: 142, distance: 60.9
click at [174, 142] on div ".deletable-edge-delete-btn { width: 20px; height: 20px; border: 0px solid #ffff…" at bounding box center [239, 112] width 194 height 158
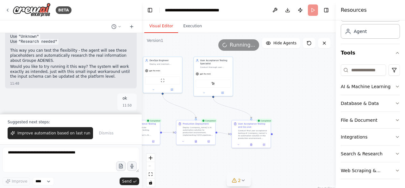
drag, startPoint x: 237, startPoint y: 150, endPoint x: 236, endPoint y: 172, distance: 22.5
click at [236, 172] on div ".deletable-edge-delete-btn { width: 20px; height: 20px; border: 0px solid #ffff…" at bounding box center [239, 112] width 194 height 158
drag, startPoint x: 251, startPoint y: 75, endPoint x: 347, endPoint y: 85, distance: 96.1
click at [347, 85] on div "BETA Hello! I'm the CrewAI assistant. What kind of automation do you want to bu…" at bounding box center [202, 94] width 405 height 188
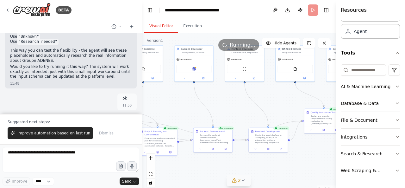
drag, startPoint x: 183, startPoint y: 115, endPoint x: 276, endPoint y: 90, distance: 95.5
click at [276, 90] on div ".deletable-edge-delete-btn { width: 20px; height: 20px; border: 0px solid #ffff…" at bounding box center [239, 112] width 194 height 158
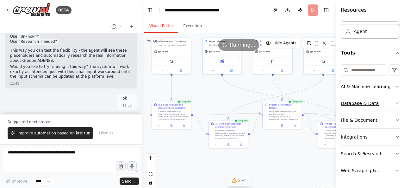
drag, startPoint x: 211, startPoint y: 107, endPoint x: 343, endPoint y: 100, distance: 132.4
click at [343, 100] on div "BETA Hello! I'm the CrewAI assistant. What kind of automation do you want to bu…" at bounding box center [202, 94] width 405 height 188
click at [197, 28] on button "Execution" at bounding box center [192, 26] width 29 height 13
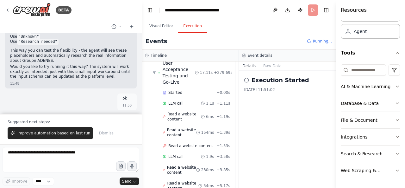
drag, startPoint x: 257, startPoint y: 81, endPoint x: 305, endPoint y: 53, distance: 55.1
click at [258, 81] on h2 "Execution Started" at bounding box center [280, 80] width 58 height 9
click at [320, 41] on span "Running..." at bounding box center [321, 41] width 19 height 5
click at [307, 40] on div "Events Running..." at bounding box center [239, 41] width 194 height 17
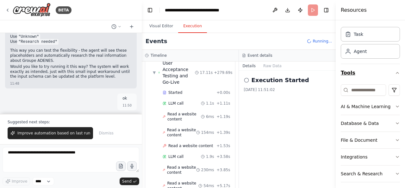
scroll to position [0, 0]
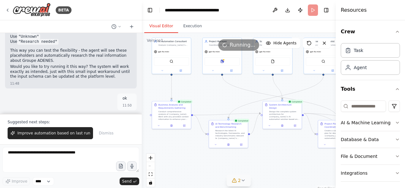
click at [155, 29] on button "Visual Editor" at bounding box center [161, 26] width 34 height 13
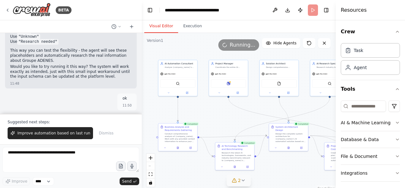
drag, startPoint x: 216, startPoint y: 96, endPoint x: 223, endPoint y: 118, distance: 23.0
click at [223, 118] on div ".deletable-edge-delete-btn { width: 20px; height: 20px; border: 0px solid #ffff…" at bounding box center [239, 112] width 194 height 158
